Goal: Download file/media

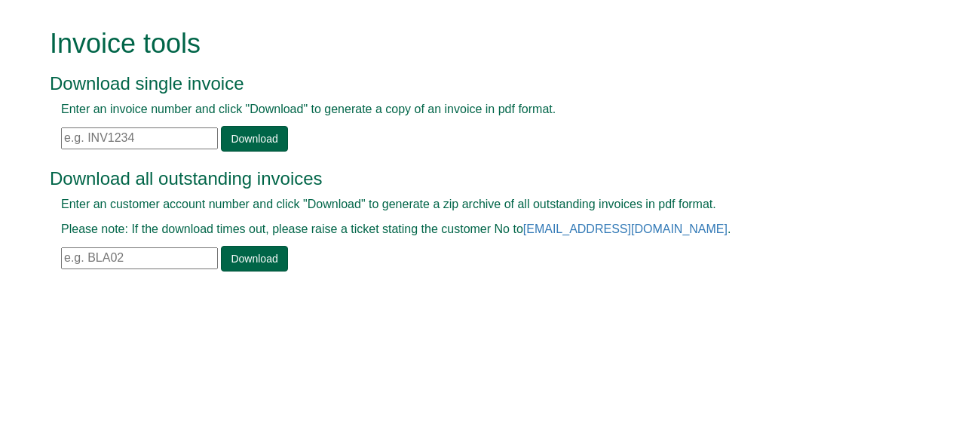
click at [170, 132] on input "text" at bounding box center [139, 138] width 157 height 22
paste input "1225724"
click at [231, 142] on link "Download" at bounding box center [254, 139] width 66 height 26
drag, startPoint x: 164, startPoint y: 136, endPoint x: 86, endPoint y: 129, distance: 77.9
click at [86, 129] on input "INV1225724" at bounding box center [139, 138] width 157 height 22
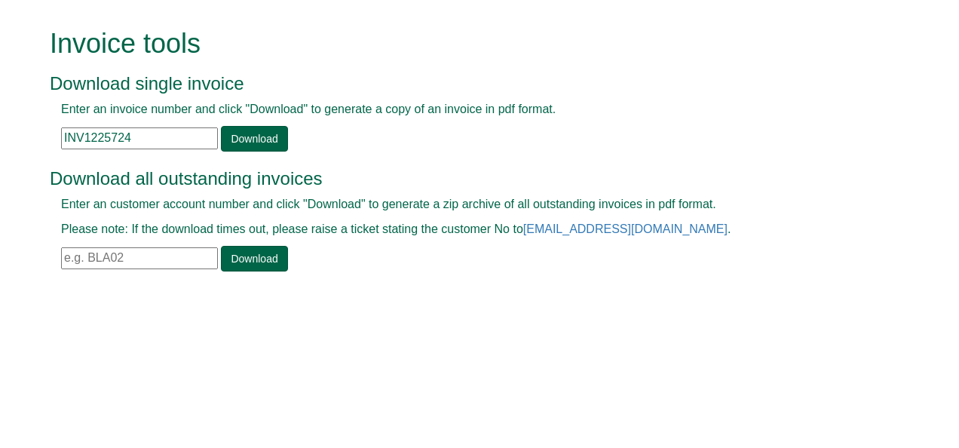
paste input "337396"
click at [238, 145] on link "Download" at bounding box center [254, 139] width 66 height 26
drag, startPoint x: 164, startPoint y: 137, endPoint x: 86, endPoint y: 131, distance: 78.6
click at [86, 131] on input "INV1337396" at bounding box center [139, 138] width 157 height 22
paste input "56085"
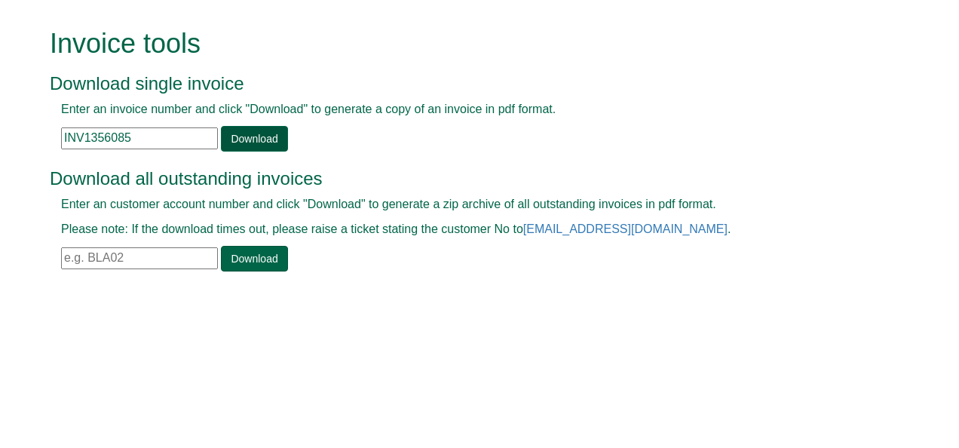
type input "INV1356085"
click at [235, 134] on link "Download" at bounding box center [254, 139] width 66 height 26
